Goal: Information Seeking & Learning: Understand process/instructions

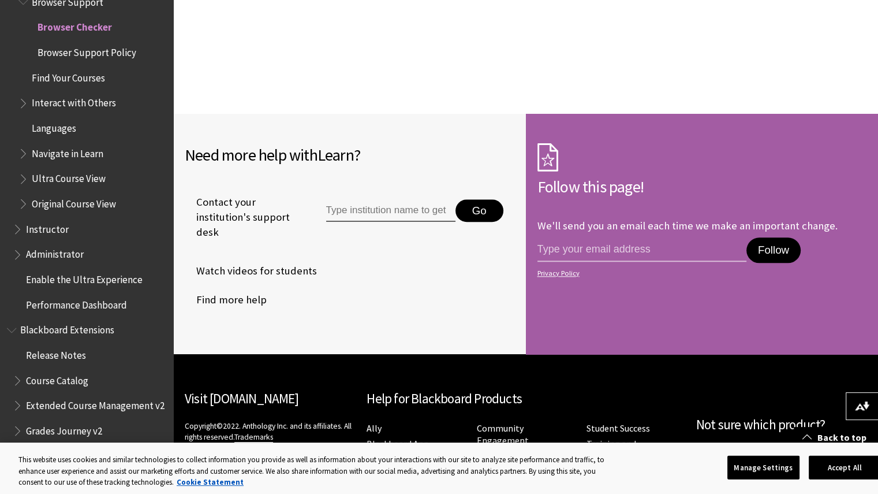
scroll to position [1131, 0]
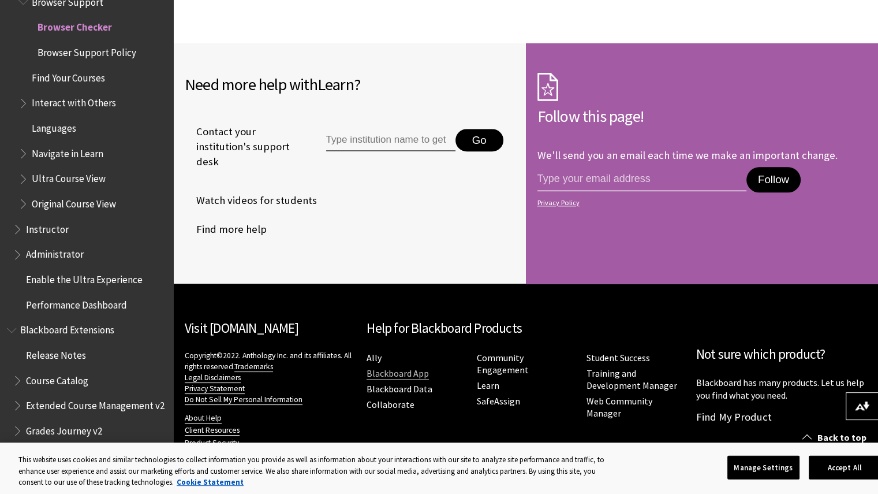
click at [399, 373] on link "Blackboard App" at bounding box center [398, 373] width 62 height 12
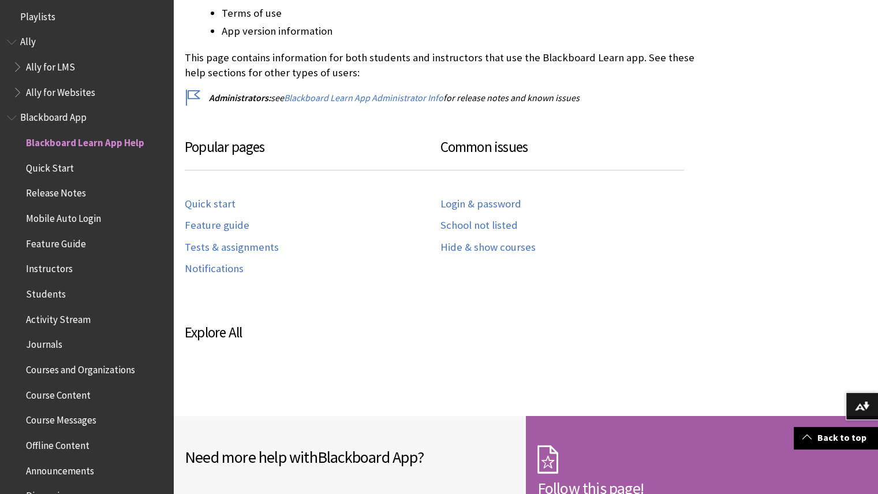
scroll to position [520, 0]
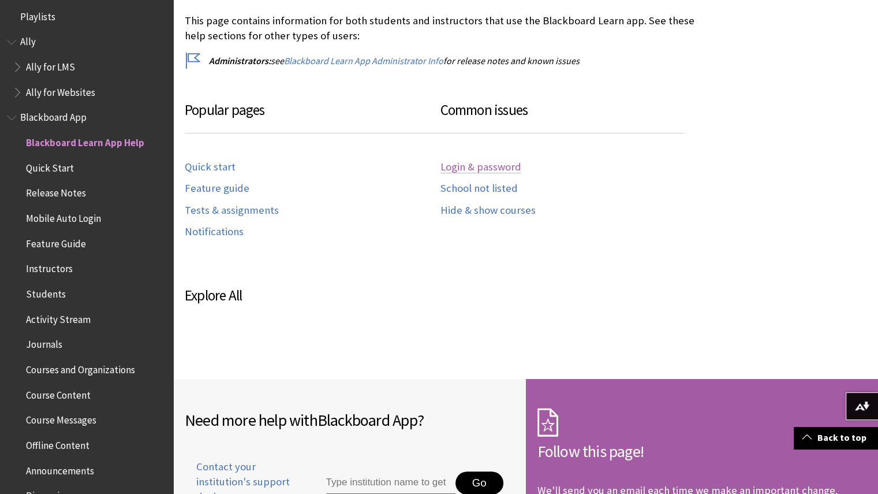
click at [464, 169] on link "Login & password" at bounding box center [481, 167] width 81 height 13
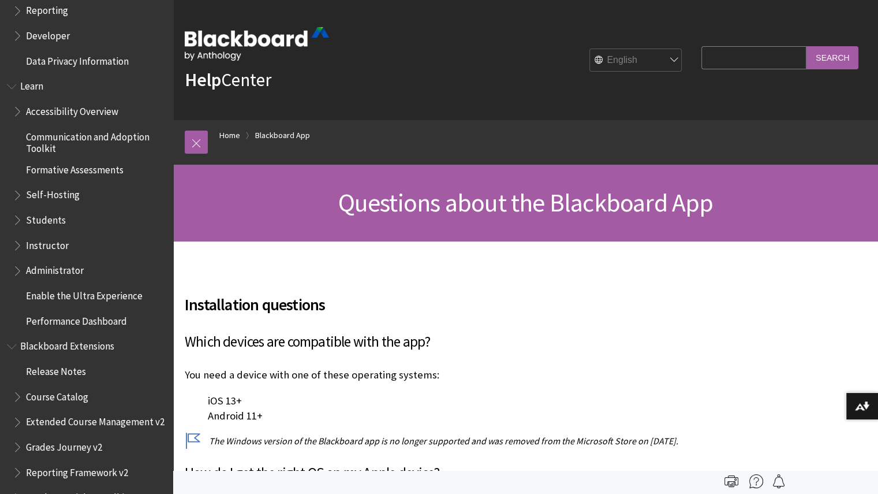
scroll to position [940, 0]
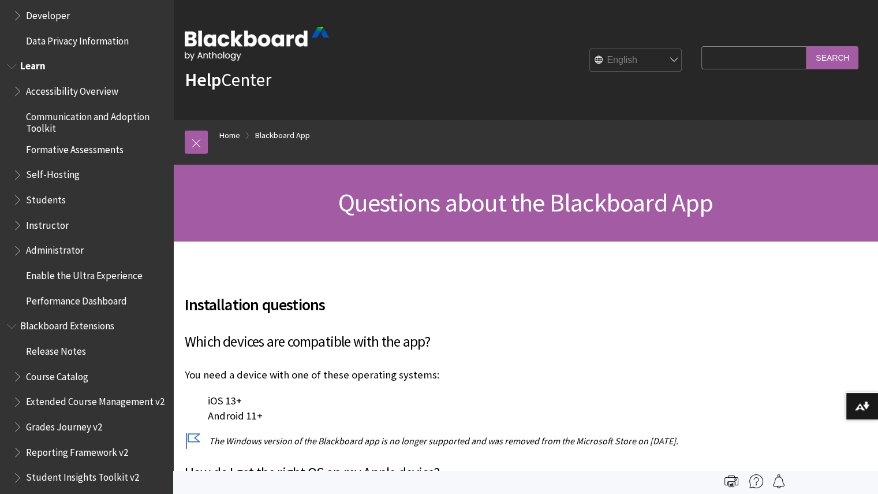
click at [57, 202] on span "Students" at bounding box center [46, 198] width 40 height 16
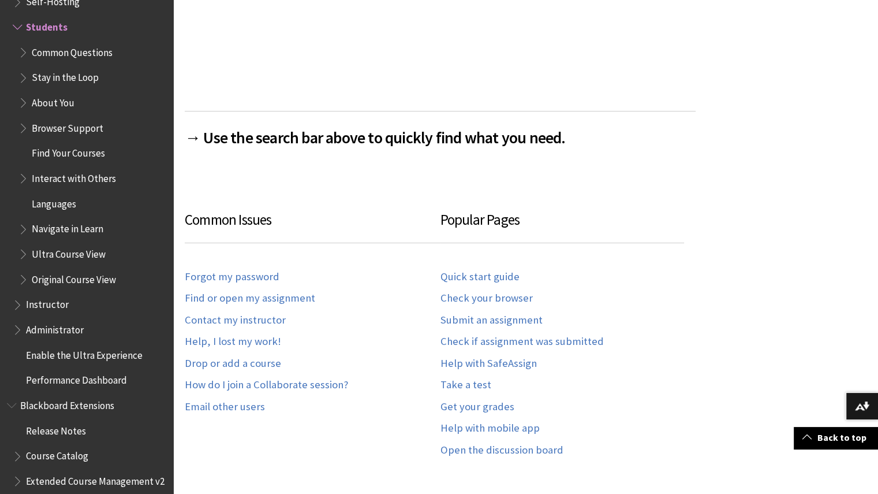
scroll to position [520, 0]
click at [492, 452] on link "Open the discussion board" at bounding box center [502, 449] width 123 height 13
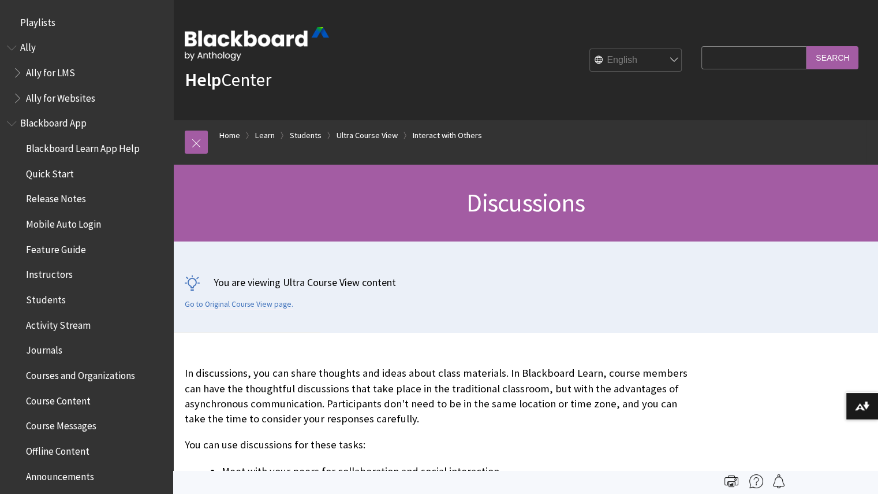
scroll to position [1574, 0]
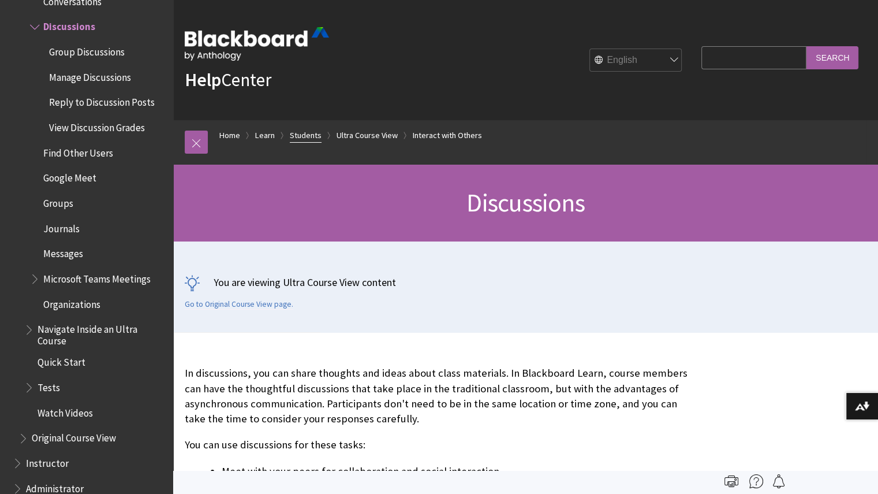
click at [299, 133] on link "Students" at bounding box center [306, 135] width 32 height 14
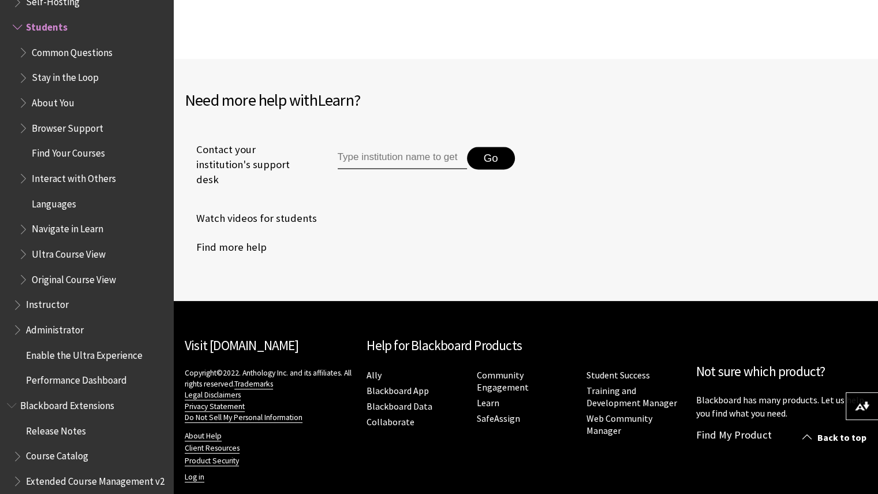
scroll to position [1491, 0]
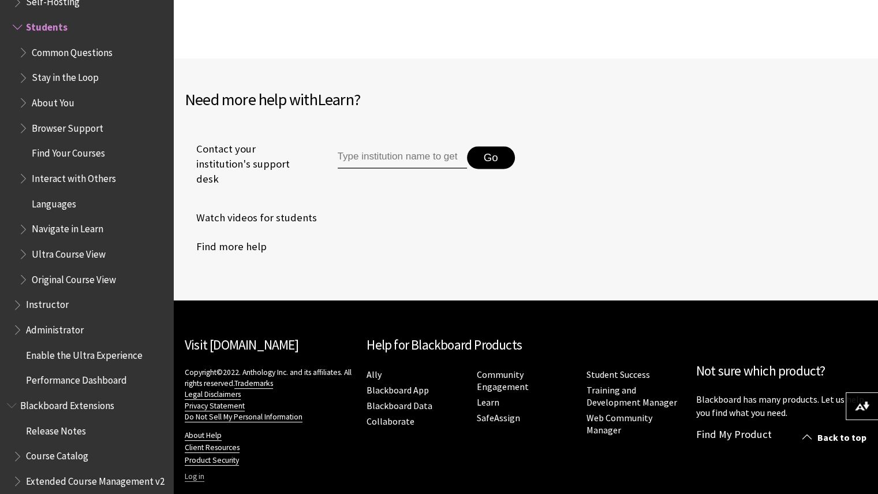
click at [194, 471] on link "Log in" at bounding box center [195, 476] width 20 height 10
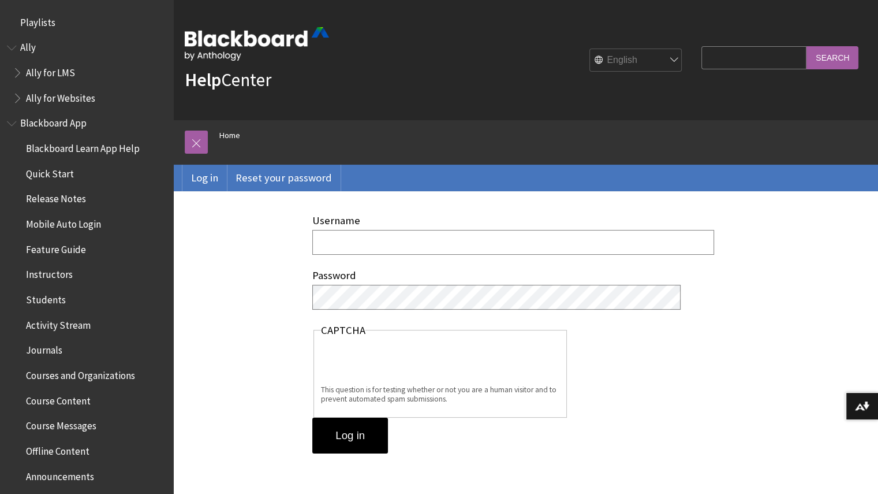
click at [336, 242] on input "Username" at bounding box center [513, 242] width 402 height 25
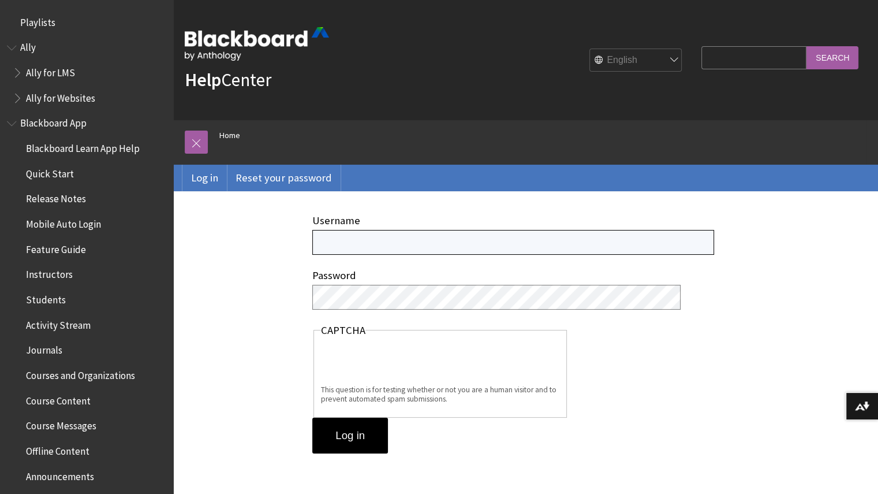
click at [344, 237] on input "Username" at bounding box center [513, 242] width 402 height 25
click at [425, 243] on input "cdelva@" at bounding box center [513, 242] width 402 height 25
type input "[EMAIL_ADDRESS][DOMAIN_NAME]"
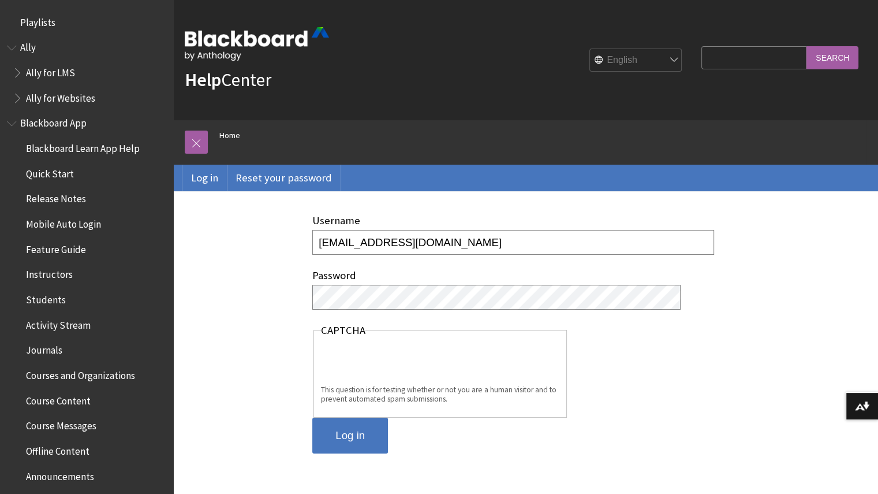
click at [362, 433] on input "Log in" at bounding box center [350, 436] width 76 height 36
click at [358, 438] on input "Log in" at bounding box center [350, 436] width 76 height 36
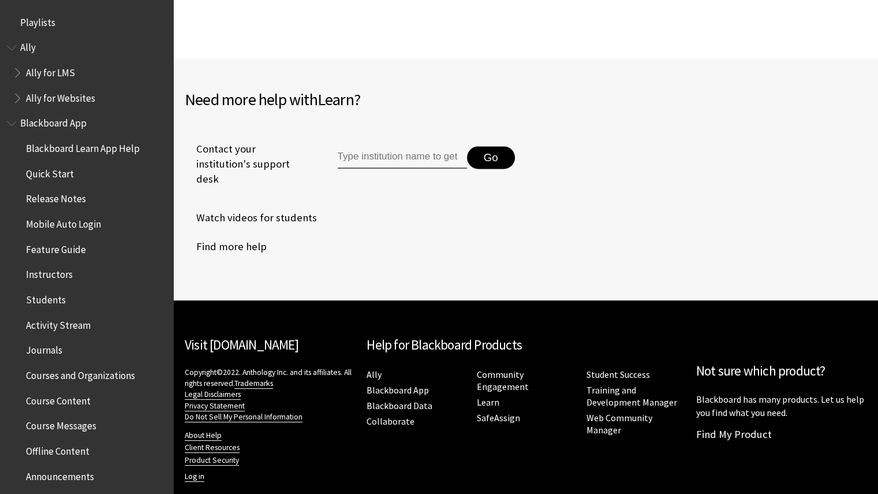
scroll to position [1112, 0]
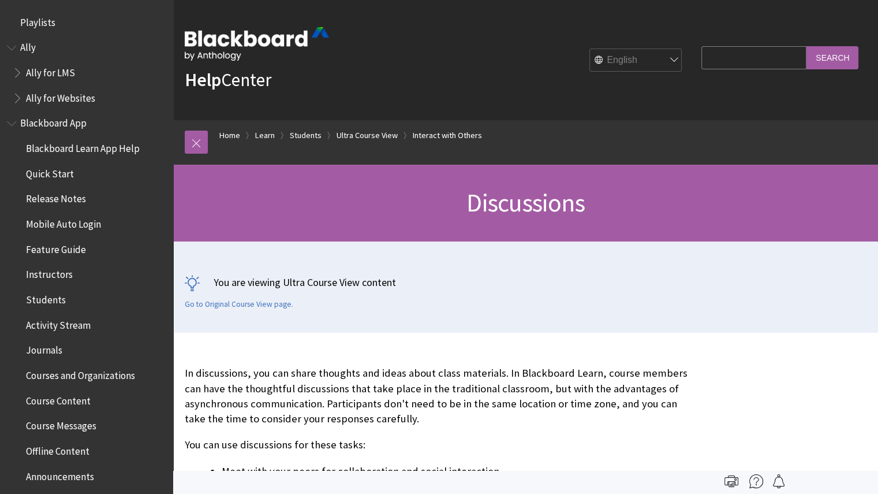
scroll to position [1574, 0]
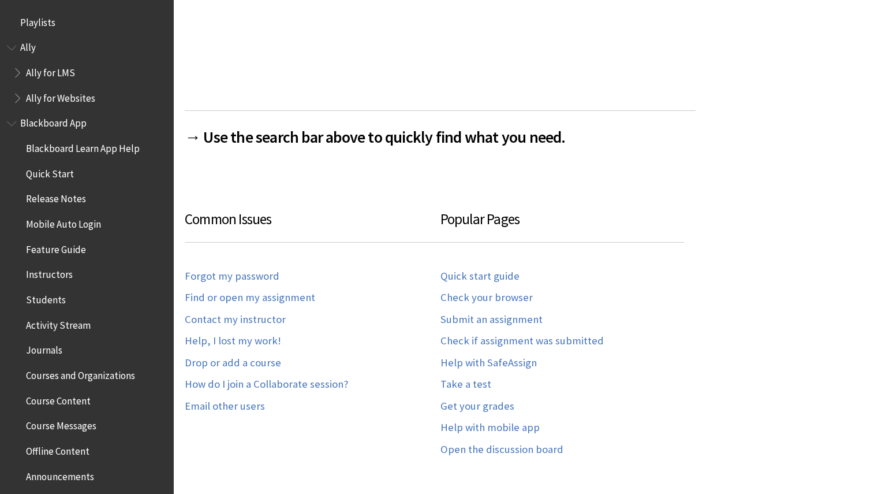
scroll to position [1112, 0]
